Goal: Task Accomplishment & Management: Manage account settings

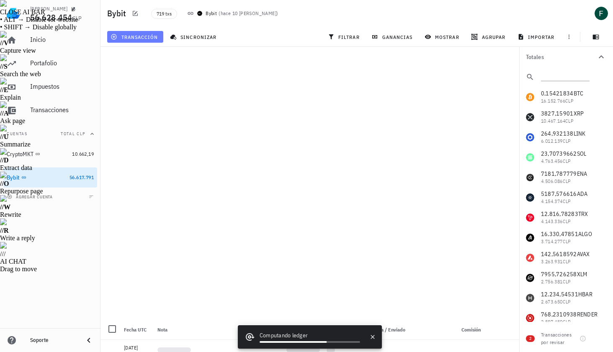
click at [158, 37] on button "transacción" at bounding box center [135, 37] width 56 height 12
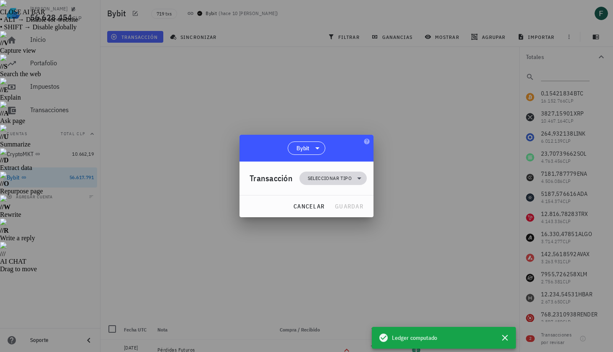
click at [319, 177] on span "Seleccionar tipo" at bounding box center [330, 178] width 44 height 8
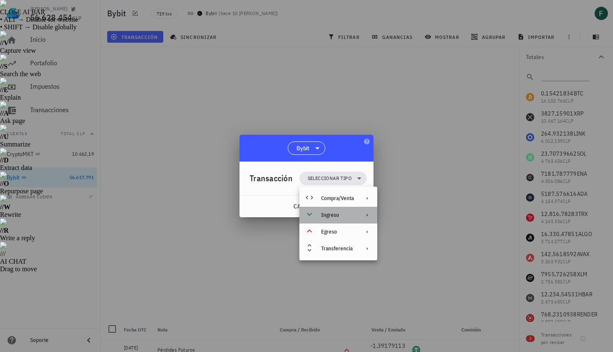
click at [332, 214] on div "Ingreso" at bounding box center [337, 215] width 33 height 7
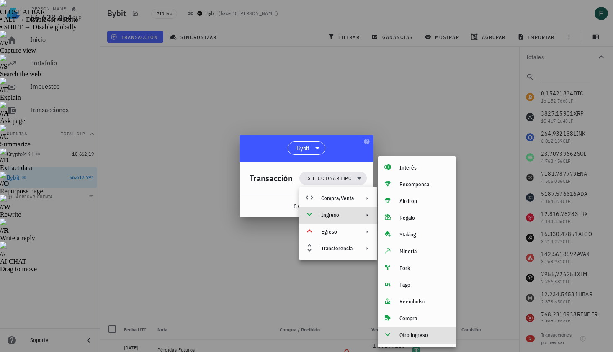
click at [397, 334] on div "Otro ingreso" at bounding box center [416, 335] width 78 height 17
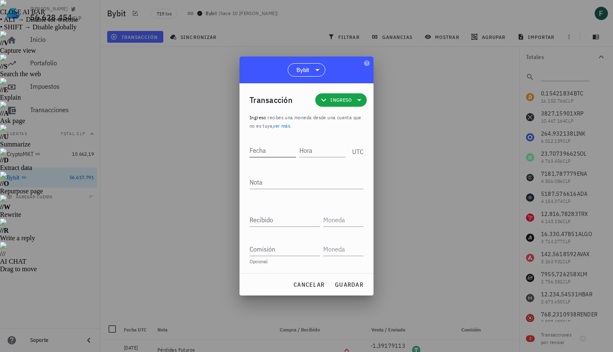
click at [277, 152] on input "Fecha" at bounding box center [272, 150] width 46 height 13
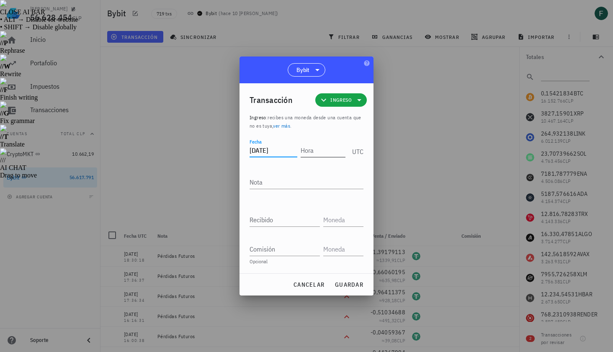
type input "[DATE]"
click at [322, 150] on input "Hora" at bounding box center [321, 150] width 48 height 13
click at [430, 154] on div at bounding box center [306, 176] width 613 height 352
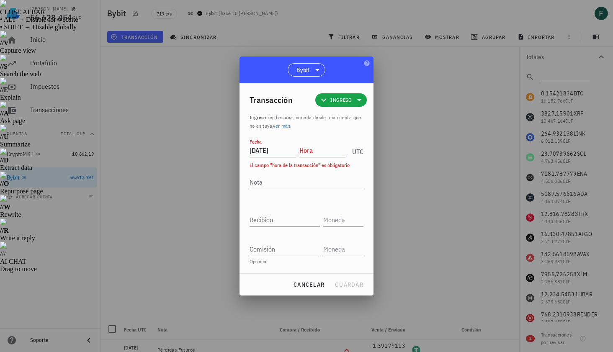
click at [336, 150] on input "Hora" at bounding box center [322, 150] width 46 height 13
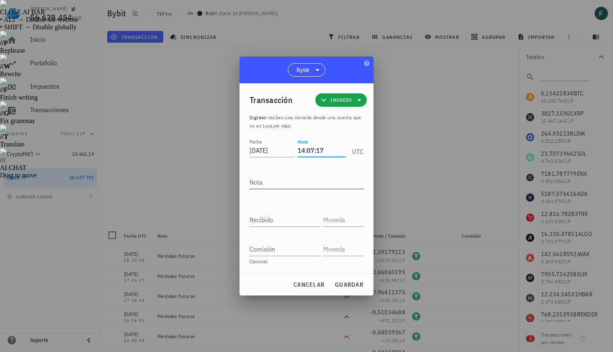
type input "14:07:17"
click at [321, 185] on textarea "Nota" at bounding box center [306, 181] width 114 height 13
type textarea "Ganancias Futuros"
click at [298, 219] on input "Recibido" at bounding box center [284, 219] width 70 height 13
paste input "0,4762"
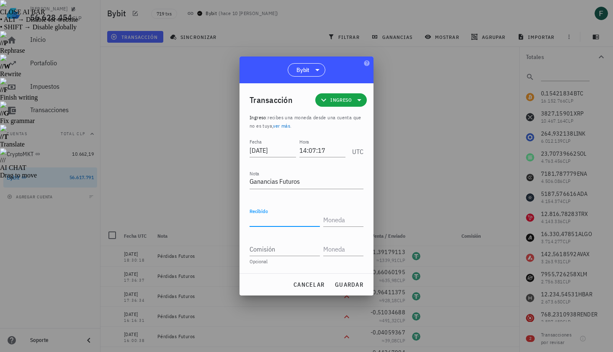
type input "0,4762"
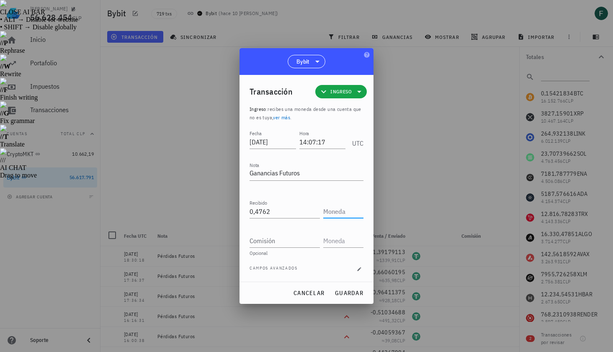
click at [337, 213] on input "text" at bounding box center [342, 211] width 38 height 13
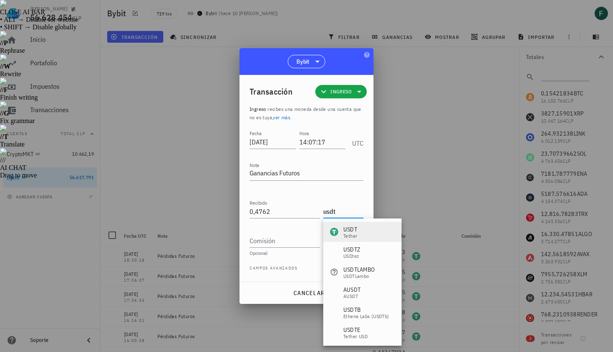
click at [348, 229] on div "USDT" at bounding box center [350, 229] width 14 height 8
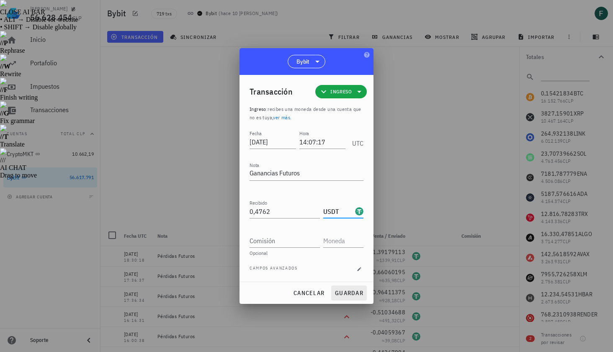
type input "USDT"
click at [342, 293] on span "guardar" at bounding box center [348, 293] width 29 height 8
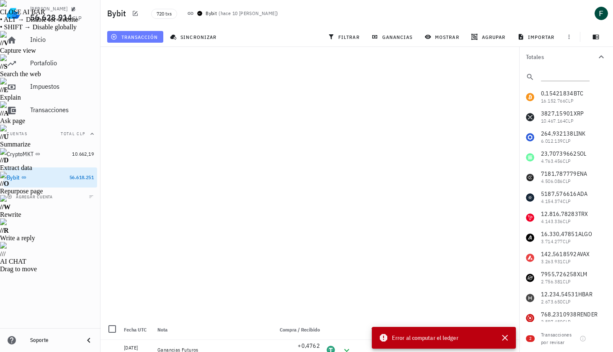
click at [136, 40] on span "transacción" at bounding box center [135, 36] width 46 height 7
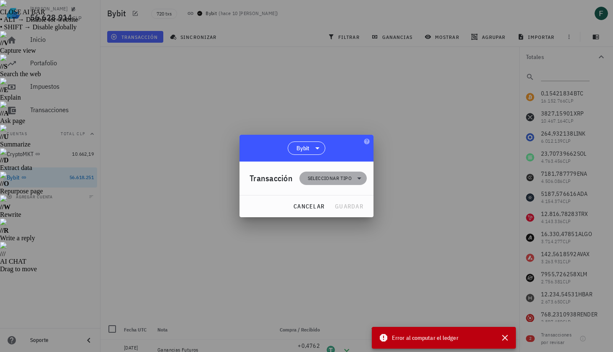
click at [310, 179] on span "Seleccionar tipo" at bounding box center [330, 178] width 44 height 8
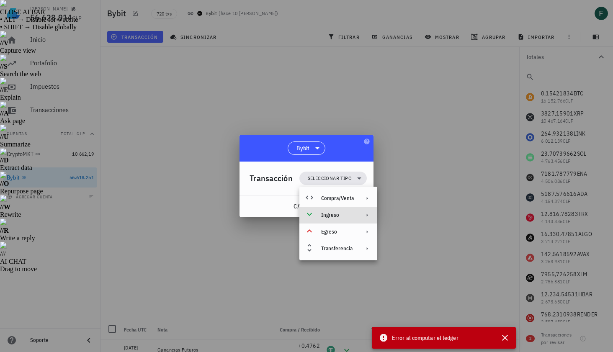
click at [329, 215] on div "Ingreso" at bounding box center [337, 215] width 33 height 7
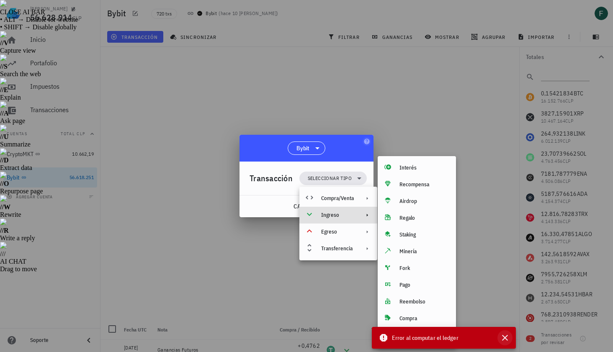
click at [508, 336] on icon "button" at bounding box center [505, 338] width 10 height 10
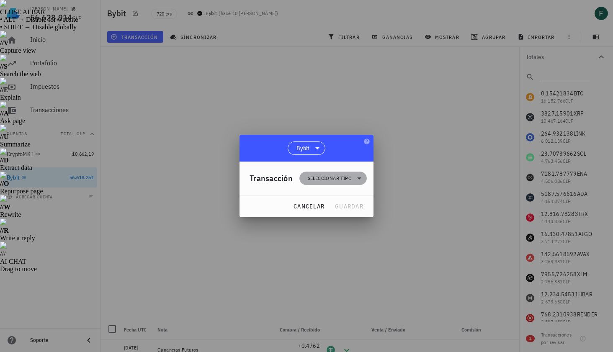
click at [341, 181] on span "Seleccionar tipo" at bounding box center [330, 178] width 44 height 8
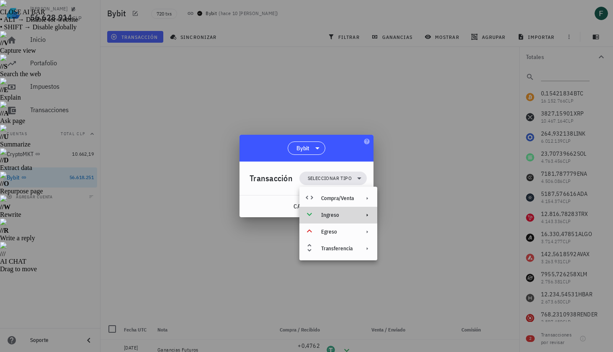
click at [343, 216] on div "Ingreso" at bounding box center [337, 215] width 33 height 7
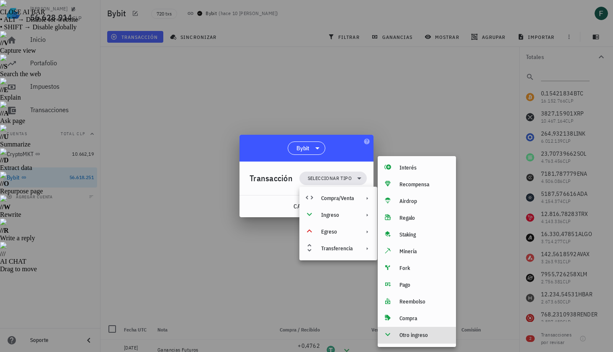
click at [423, 338] on div "Otro ingreso" at bounding box center [424, 335] width 50 height 7
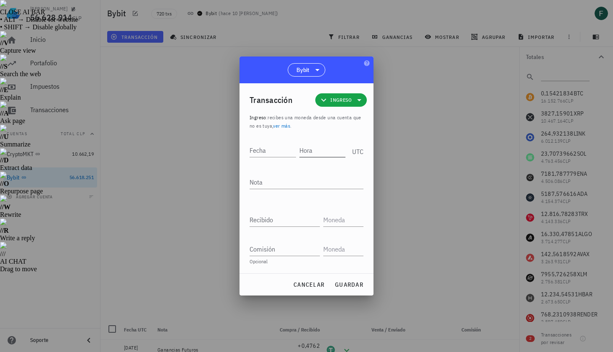
click at [326, 153] on input "Hora" at bounding box center [322, 150] width 46 height 13
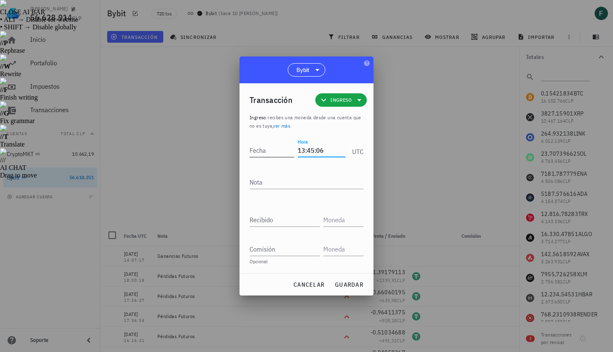
type input "13:45:06"
click at [275, 152] on input "Fecha" at bounding box center [271, 150] width 45 height 13
type input "[DATE]"
click at [273, 180] on textarea "Nota" at bounding box center [306, 181] width 114 height 13
type textarea "Ganancias Futuros"
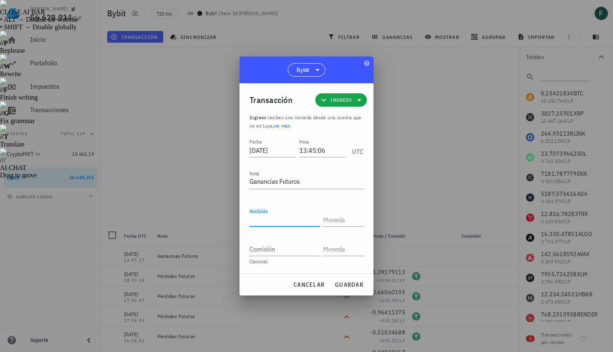
click at [271, 221] on input "Recibido" at bounding box center [284, 219] width 70 height 13
paste input "1,0486"
type input "1,0486"
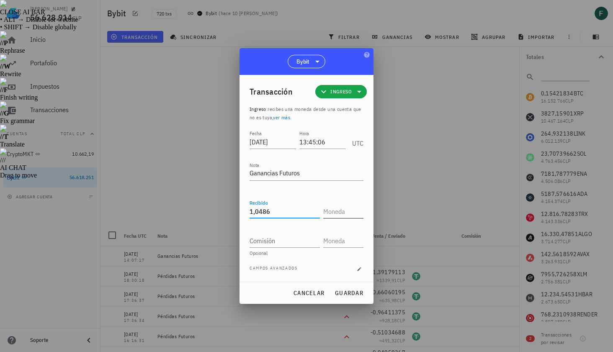
click at [341, 214] on input "text" at bounding box center [342, 211] width 38 height 13
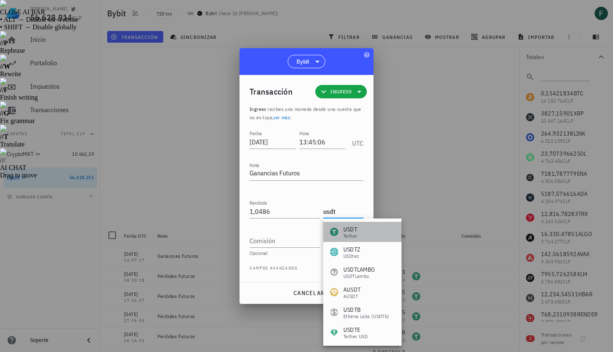
click at [354, 231] on div "USDT" at bounding box center [350, 229] width 14 height 8
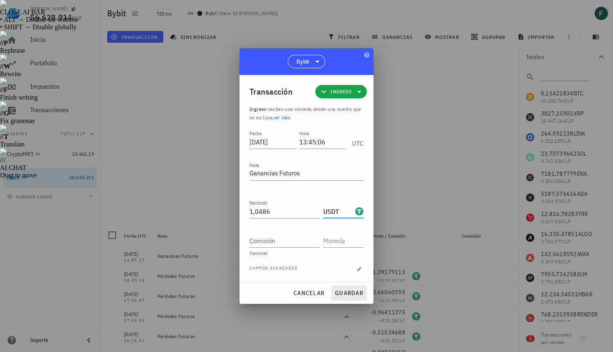
type input "USDT"
click at [356, 296] on span "guardar" at bounding box center [348, 293] width 29 height 8
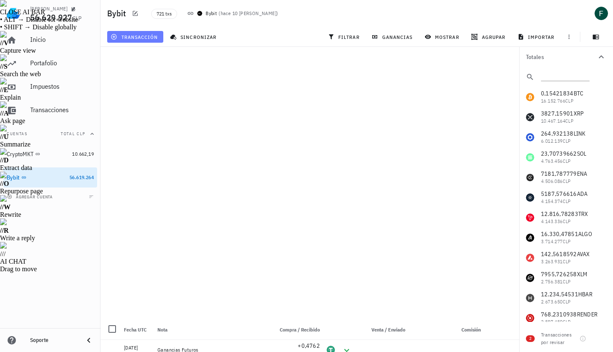
click at [145, 33] on span "transacción" at bounding box center [135, 36] width 46 height 7
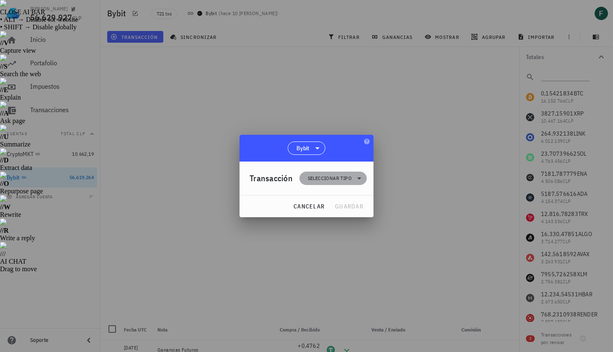
click at [315, 179] on span "Seleccionar tipo" at bounding box center [330, 178] width 44 height 8
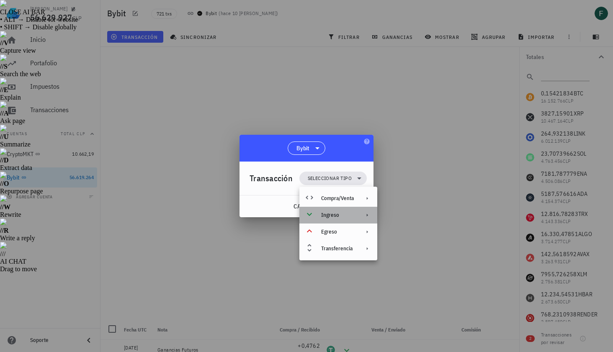
click at [330, 216] on div "Ingreso" at bounding box center [337, 215] width 33 height 7
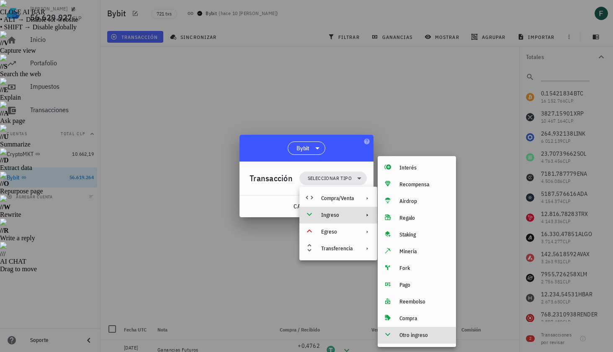
click at [403, 335] on div "Otro ingreso" at bounding box center [424, 335] width 50 height 7
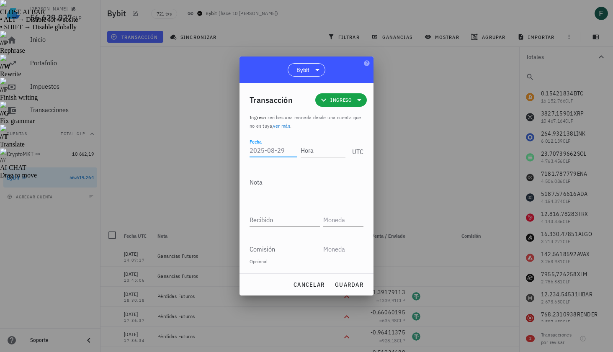
click at [273, 150] on input "Fecha" at bounding box center [273, 150] width 48 height 13
type input "[DATE]"
click at [306, 157] on div "Hora" at bounding box center [322, 150] width 45 height 13
type input "18:30:16"
click at [298, 185] on textarea "Nota" at bounding box center [306, 181] width 114 height 13
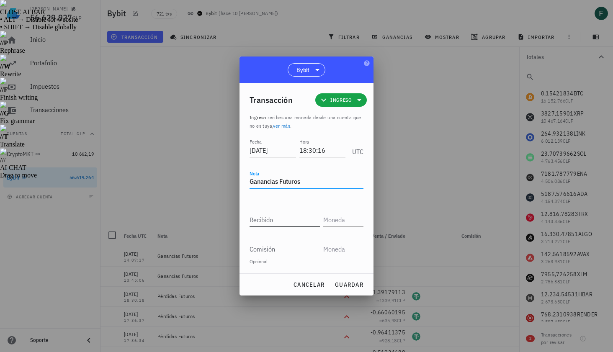
type textarea "Ganancias Futuros"
click at [292, 226] on div "Recibido" at bounding box center [284, 219] width 70 height 13
paste input "0,4299"
type input "0,4299"
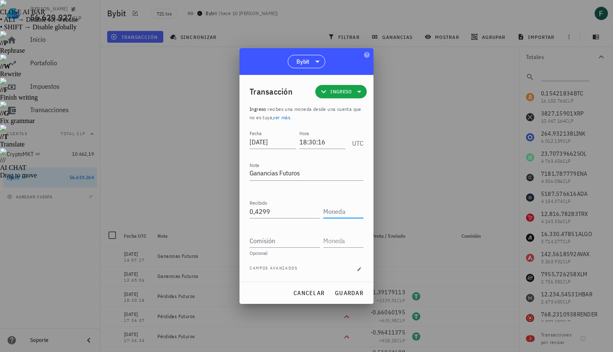
click at [337, 213] on input "text" at bounding box center [342, 211] width 38 height 13
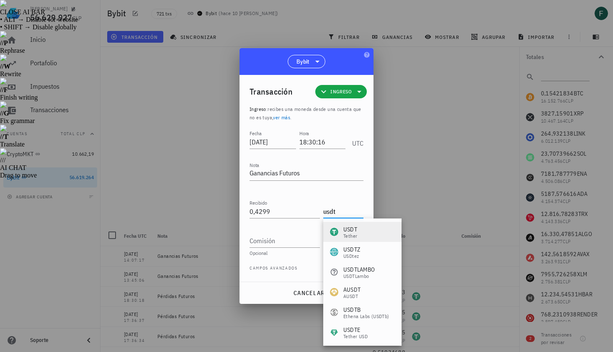
click at [351, 231] on div "USDT" at bounding box center [350, 229] width 14 height 8
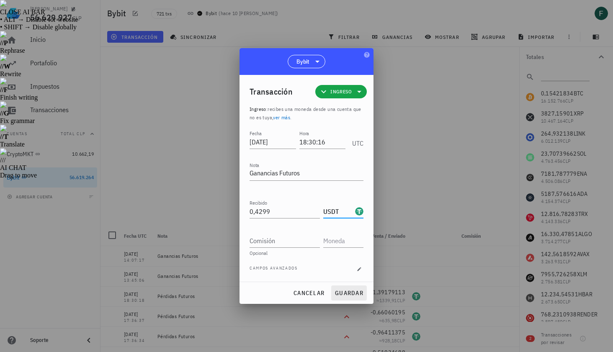
type input "USDT"
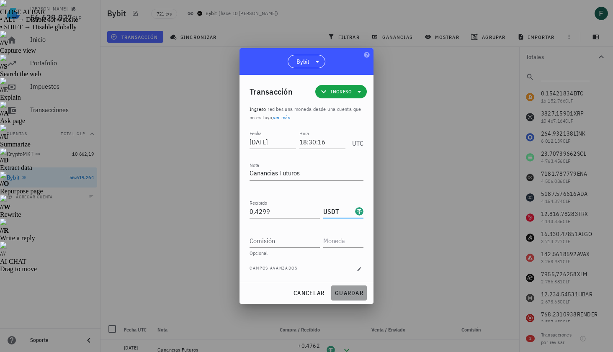
click at [351, 292] on span "guardar" at bounding box center [348, 293] width 29 height 8
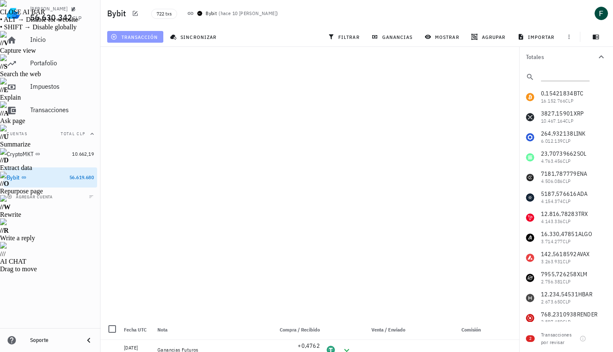
click at [142, 36] on span "transacción" at bounding box center [135, 36] width 46 height 7
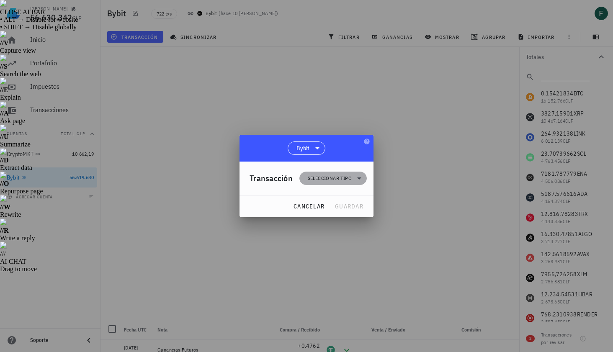
click at [316, 176] on span "Seleccionar tipo" at bounding box center [330, 178] width 44 height 8
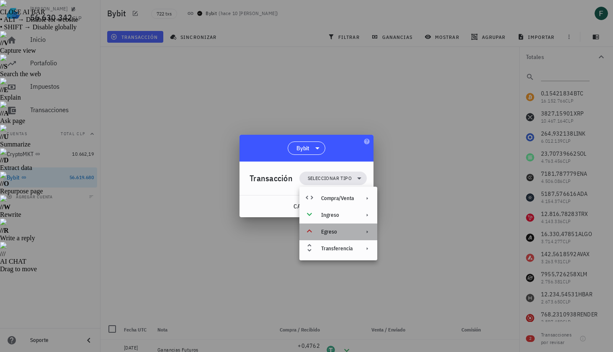
click at [328, 229] on div "Egreso" at bounding box center [337, 231] width 33 height 7
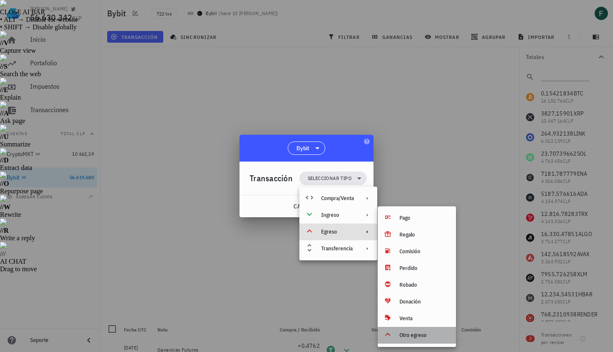
click at [405, 333] on div "Otro egreso" at bounding box center [424, 335] width 50 height 7
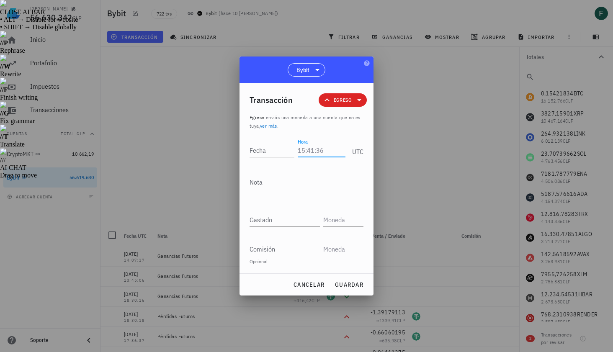
click at [315, 153] on input "Hora" at bounding box center [321, 150] width 48 height 13
type input "12:58:52"
click at [272, 147] on input "Fecha" at bounding box center [271, 150] width 45 height 13
type input "[DATE]"
click at [271, 181] on textarea "Nota" at bounding box center [306, 181] width 114 height 13
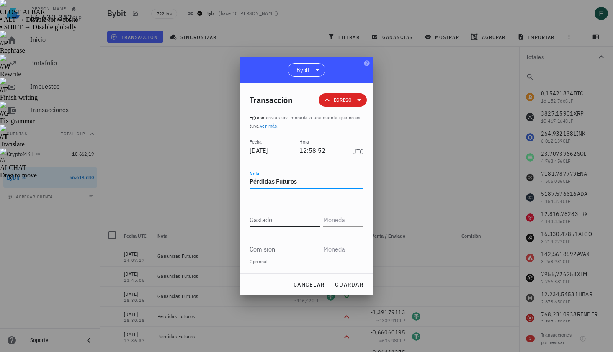
type textarea "Pérdidas Futuros"
click at [270, 220] on input "Gastado" at bounding box center [284, 219] width 70 height 13
paste input "0,0599"
type input "0,0599"
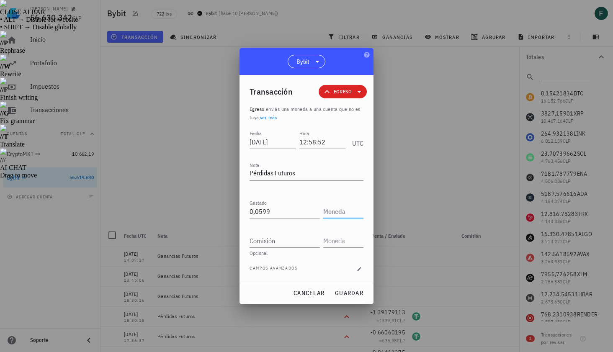
click at [333, 213] on input "text" at bounding box center [342, 211] width 38 height 13
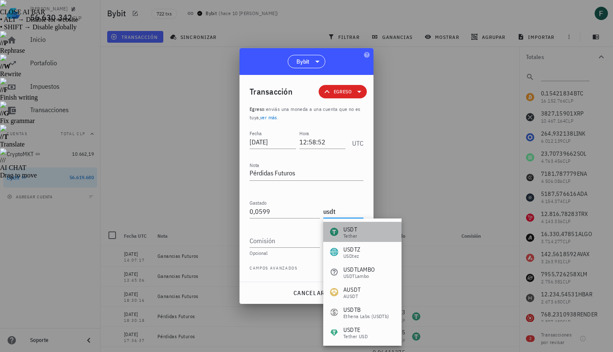
click at [363, 234] on div "USDT Tether" at bounding box center [362, 232] width 78 height 20
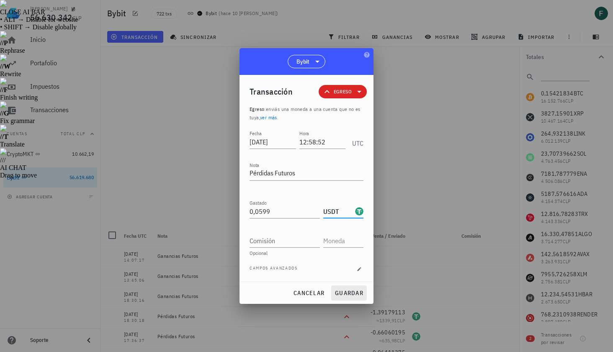
type input "USDT"
click at [353, 292] on span "guardar" at bounding box center [348, 293] width 29 height 8
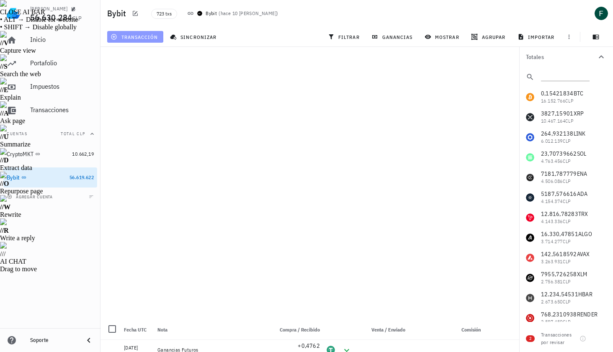
click at [143, 34] on span "transacción" at bounding box center [135, 36] width 46 height 7
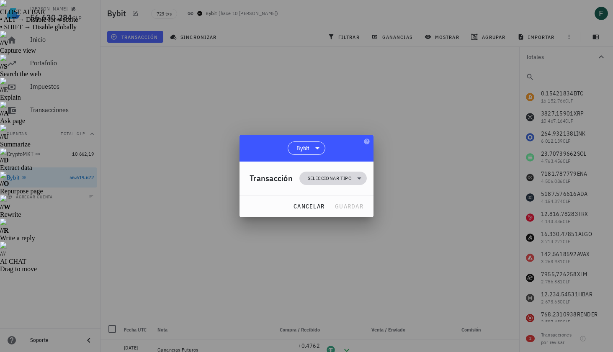
click at [316, 175] on span "Seleccionar tipo" at bounding box center [330, 178] width 44 height 8
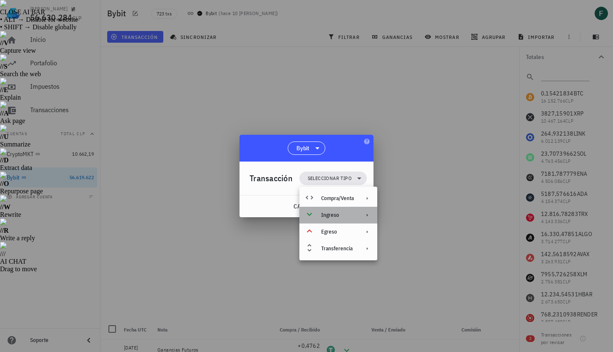
click at [325, 215] on div "Ingreso" at bounding box center [337, 215] width 33 height 7
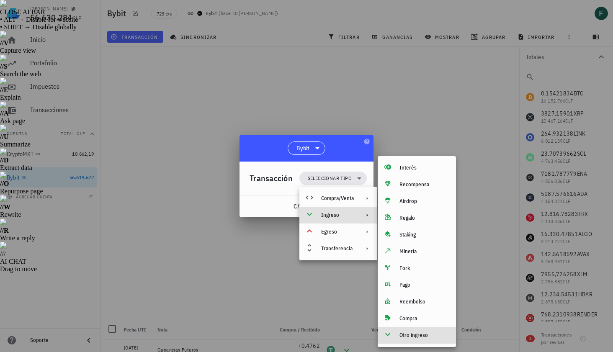
click at [413, 337] on div "Otro ingreso" at bounding box center [424, 335] width 50 height 7
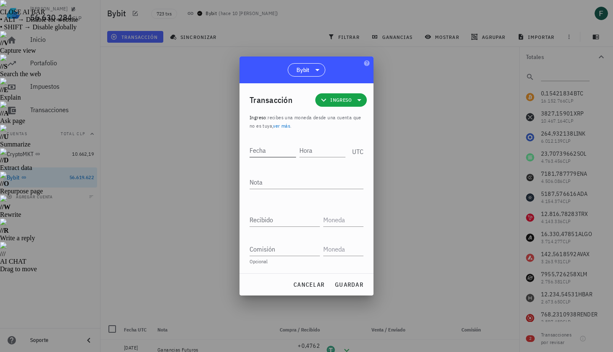
click at [284, 150] on input "Fecha" at bounding box center [272, 150] width 46 height 13
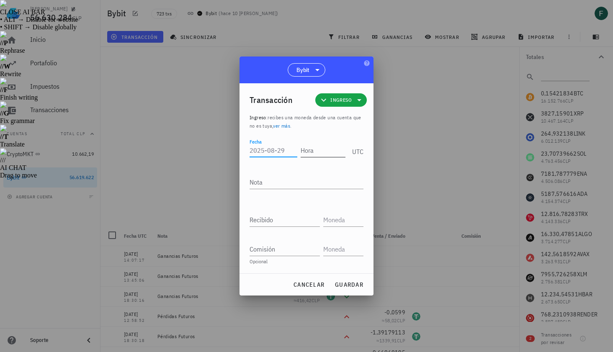
click at [310, 153] on input "Hora" at bounding box center [322, 150] width 45 height 13
type input "12:41:01"
click at [272, 152] on input "Fecha" at bounding box center [273, 150] width 48 height 13
type input "[DATE]"
click at [276, 183] on textarea "Nota" at bounding box center [306, 181] width 114 height 13
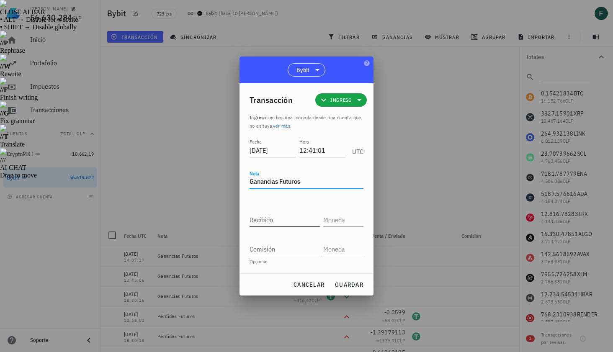
type textarea "Ganancias Futuros"
click at [281, 219] on input "Recibido" at bounding box center [284, 219] width 70 height 13
paste input "0,4205"
type input "0,4205"
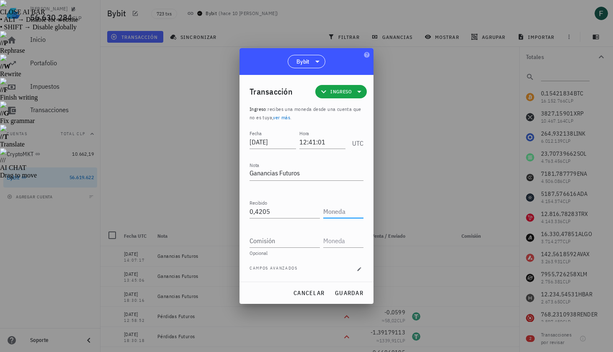
click at [339, 217] on input "text" at bounding box center [342, 211] width 38 height 13
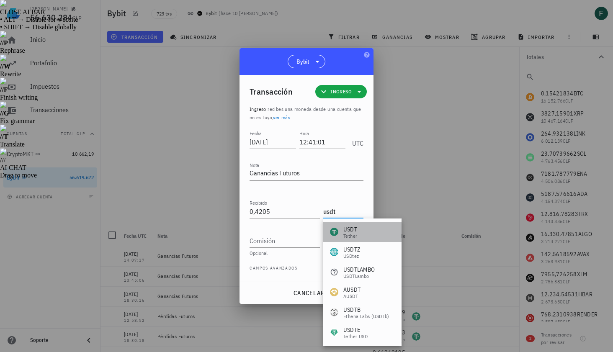
click at [356, 223] on div "USDT Tether" at bounding box center [362, 232] width 78 height 20
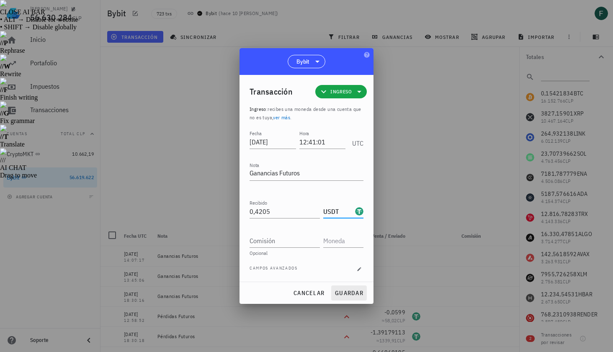
type input "USDT"
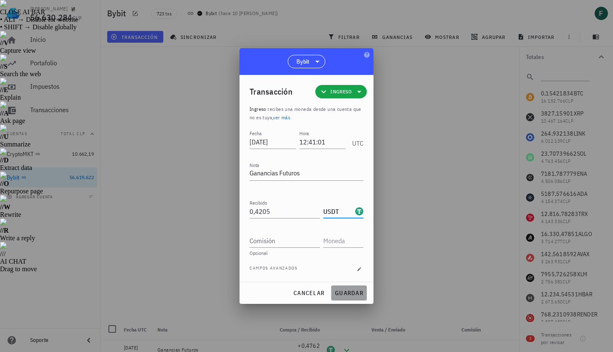
click at [355, 294] on span "guardar" at bounding box center [348, 293] width 29 height 8
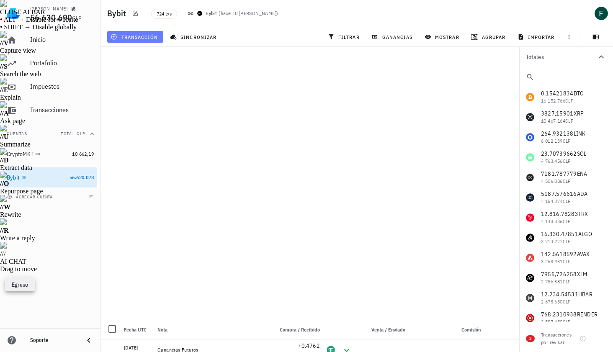
click at [146, 31] on button "transacción" at bounding box center [135, 37] width 56 height 12
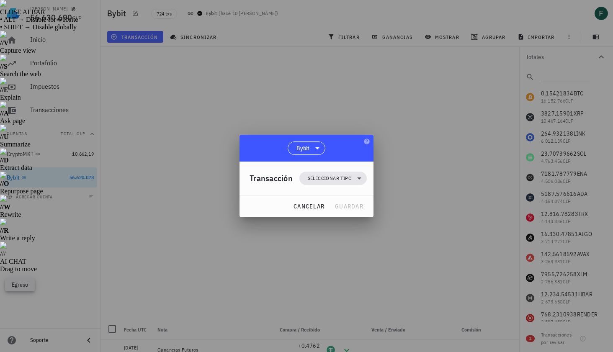
click at [322, 171] on div "Transacción Seleccionar tipo" at bounding box center [307, 178] width 117 height 33
click at [325, 182] on span "Seleccionar tipo" at bounding box center [330, 178] width 44 height 8
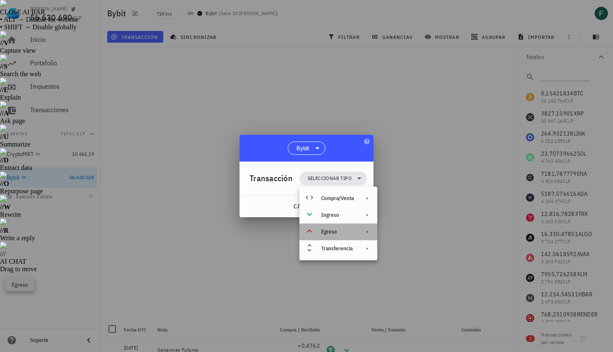
click at [336, 236] on div "Egreso" at bounding box center [338, 231] width 78 height 17
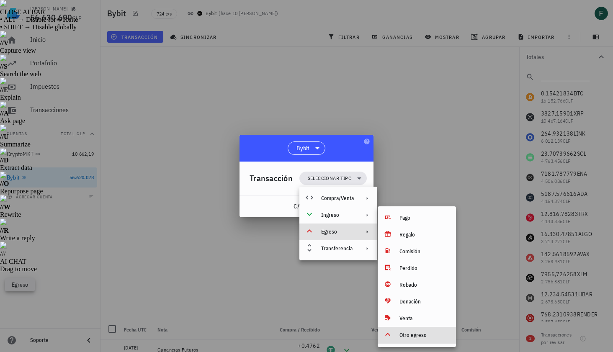
click at [403, 337] on div "Otro egreso" at bounding box center [424, 335] width 50 height 7
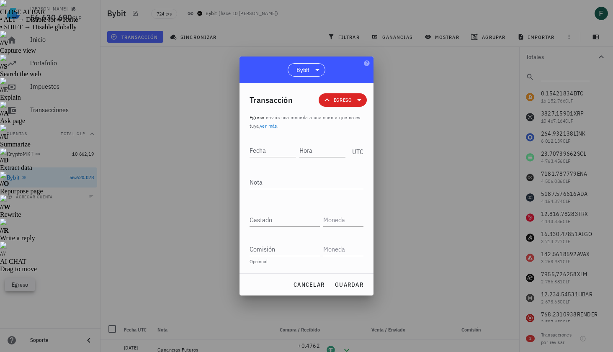
click at [309, 154] on input "Hora" at bounding box center [322, 150] width 46 height 13
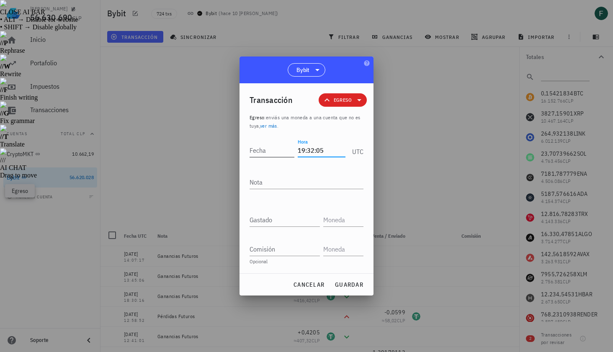
type input "19:32:05"
click at [270, 149] on input "Fecha" at bounding box center [271, 150] width 45 height 13
type input "[DATE]"
click at [276, 184] on textarea "Nota" at bounding box center [306, 181] width 114 height 13
type textarea "Pérdidas Futuros"
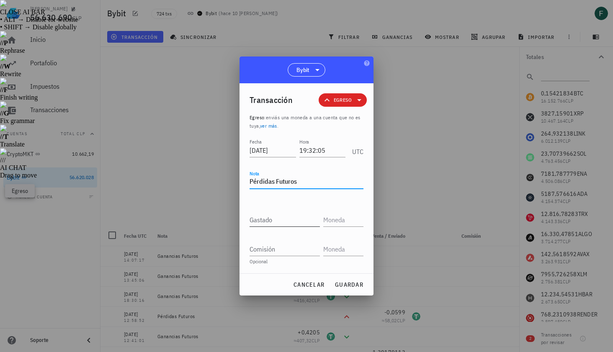
click at [277, 223] on input "Gastado" at bounding box center [284, 219] width 70 height 13
paste input "1,0966"
type input "1,0966"
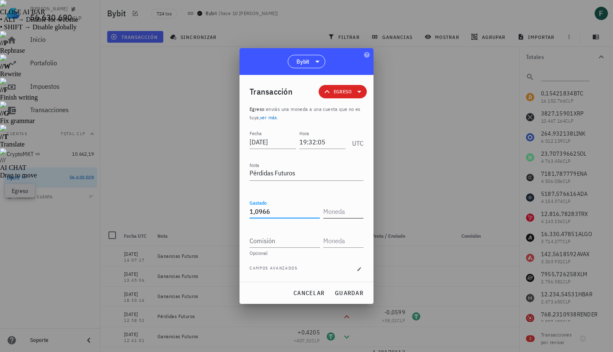
click at [335, 214] on input "text" at bounding box center [342, 211] width 38 height 13
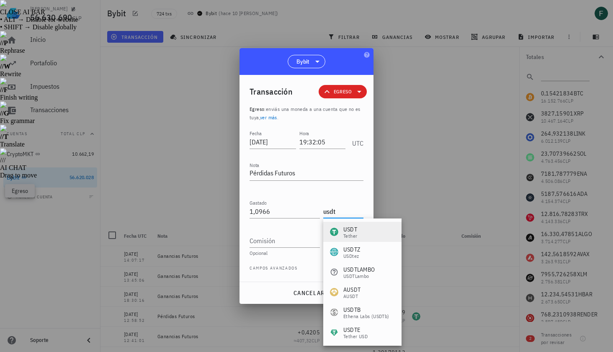
click at [354, 238] on div "Tether" at bounding box center [350, 235] width 14 height 5
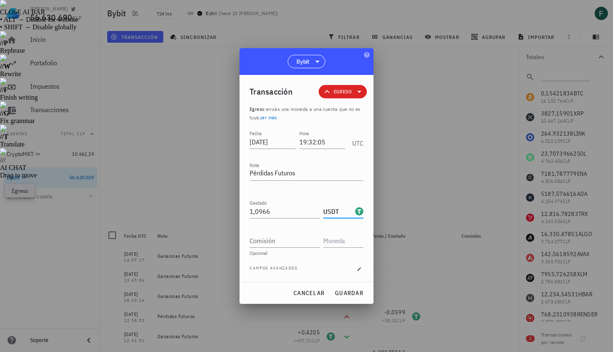
type input "USDT"
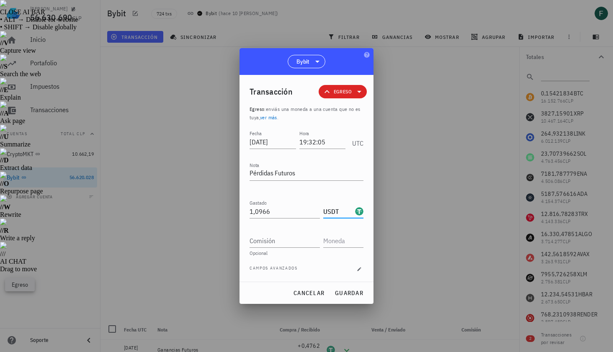
click at [358, 300] on div "cancelar guardar" at bounding box center [306, 293] width 134 height 22
click at [354, 293] on span "guardar" at bounding box center [348, 293] width 29 height 8
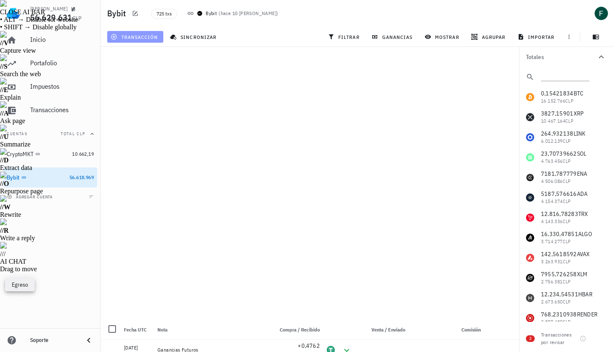
click at [147, 39] on span "transacción" at bounding box center [135, 36] width 46 height 7
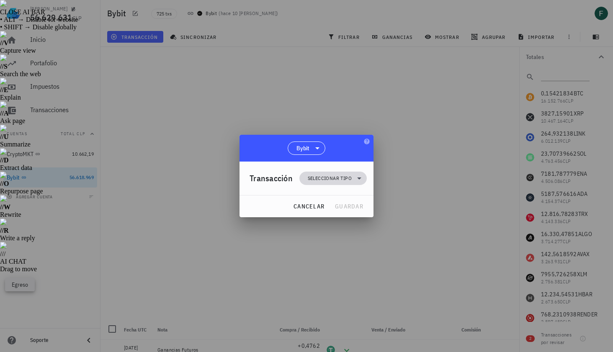
click at [313, 180] on span "Seleccionar tipo" at bounding box center [330, 178] width 44 height 8
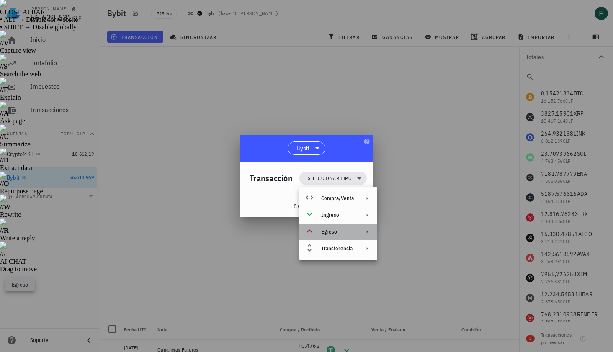
click at [331, 236] on div "Egreso" at bounding box center [338, 231] width 78 height 17
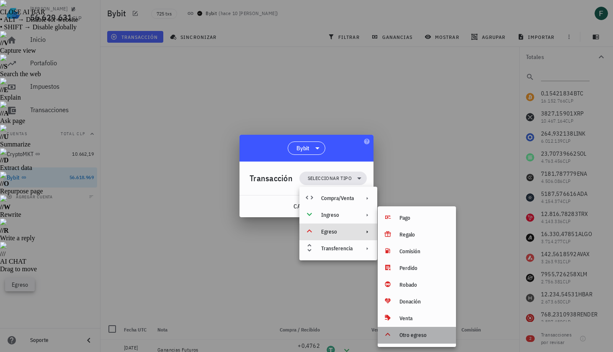
click at [402, 336] on div "Otro egreso" at bounding box center [424, 335] width 50 height 7
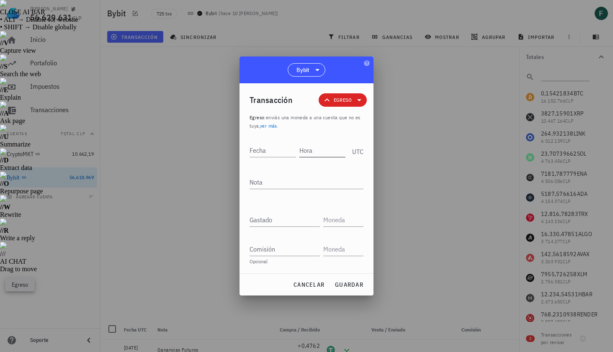
click at [324, 150] on input "Hora" at bounding box center [322, 150] width 46 height 13
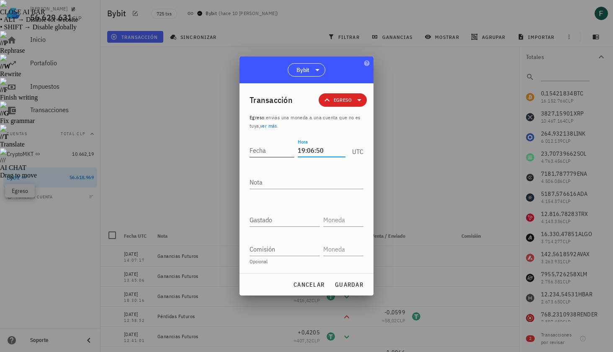
type input "19:06:50"
click at [268, 155] on input "Fecha" at bounding box center [271, 150] width 45 height 13
type input "[DATE]"
click at [272, 224] on input "Gastado" at bounding box center [284, 219] width 70 height 13
paste input "0,8802"
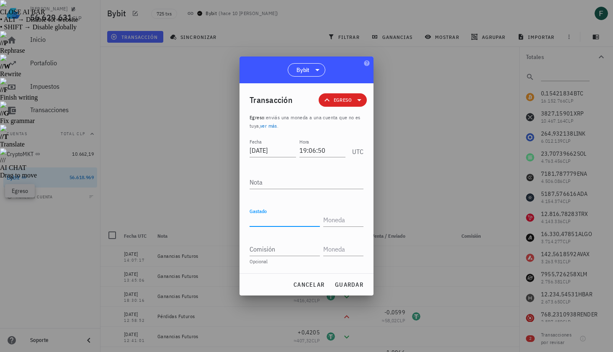
type input "0,8802"
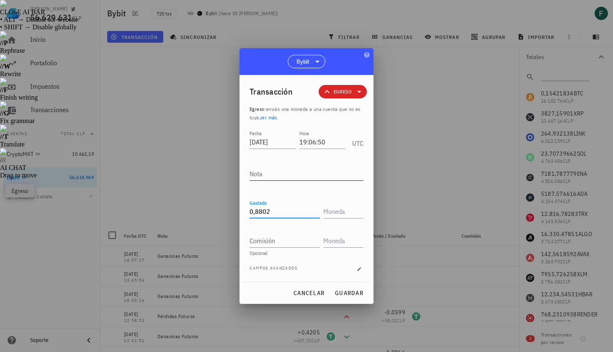
click at [279, 176] on textarea "Nota" at bounding box center [306, 173] width 114 height 13
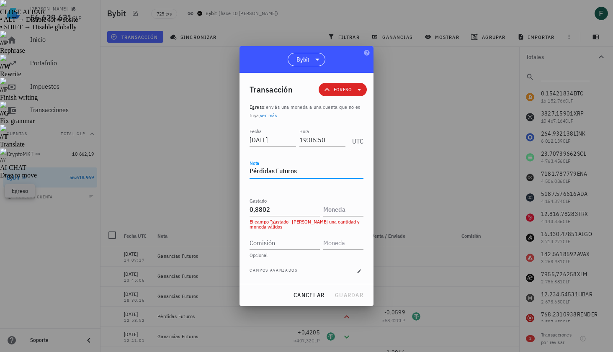
type textarea "Pérdidas Futuros"
click at [342, 210] on input "text" at bounding box center [342, 209] width 38 height 13
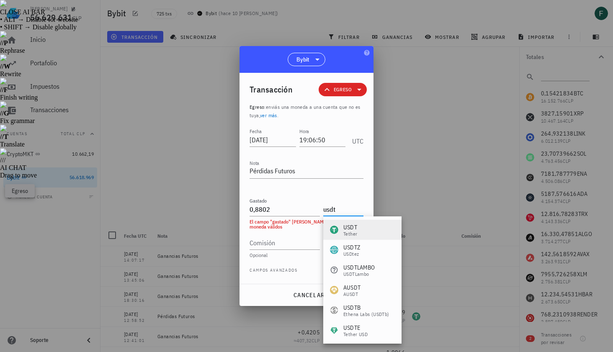
click at [357, 233] on div "USDT Tether" at bounding box center [362, 230] width 78 height 20
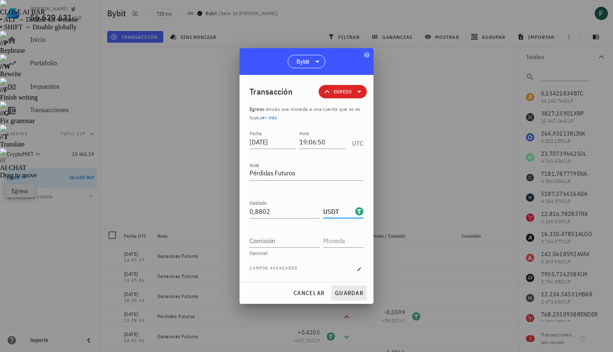
type input "USDT"
click at [347, 295] on span "guardar" at bounding box center [348, 293] width 29 height 8
